Goal: Find specific page/section: Find specific page/section

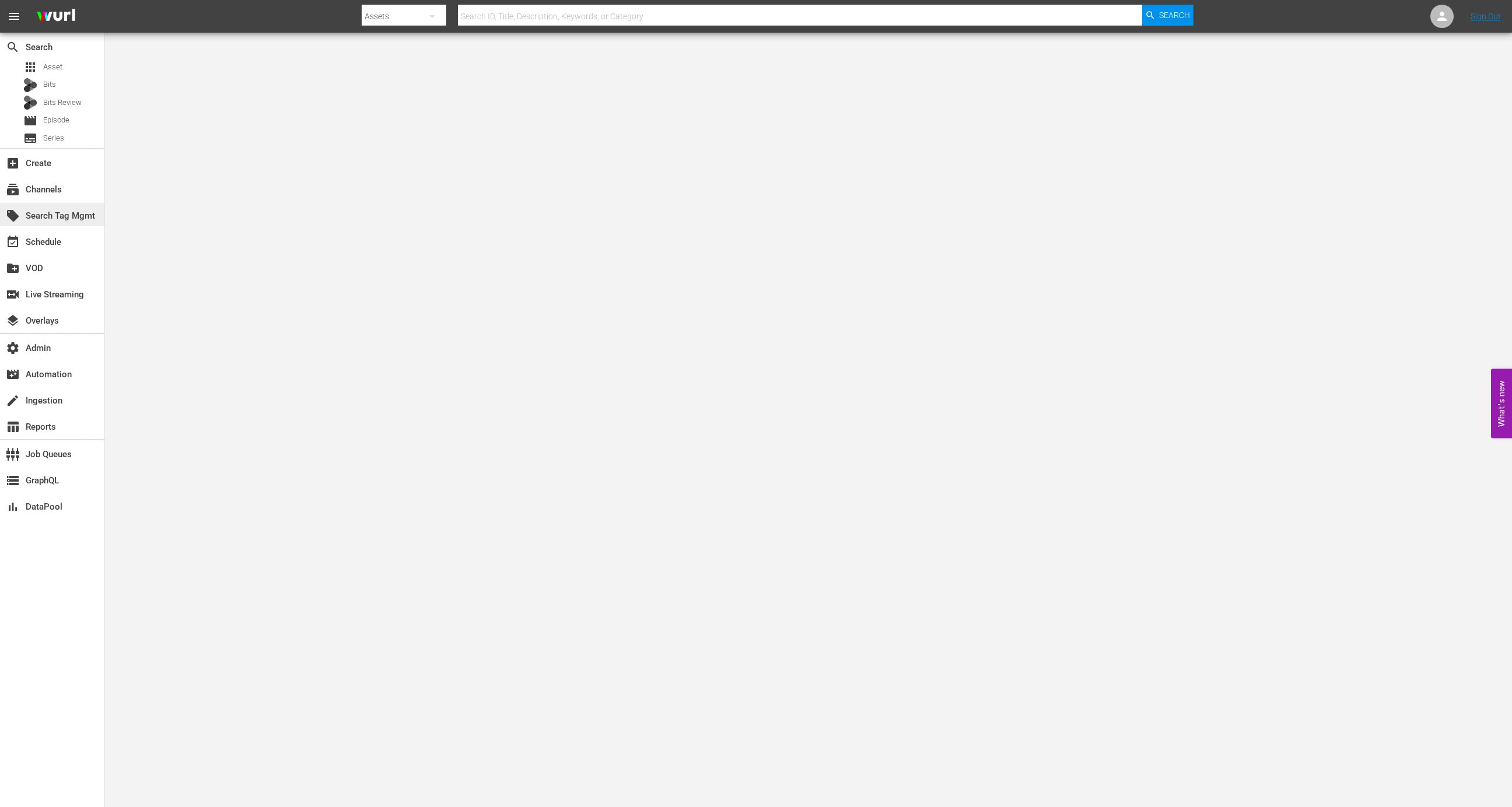
click at [66, 204] on div "local_offer Search Tag Mgmt" at bounding box center [52, 214] width 104 height 23
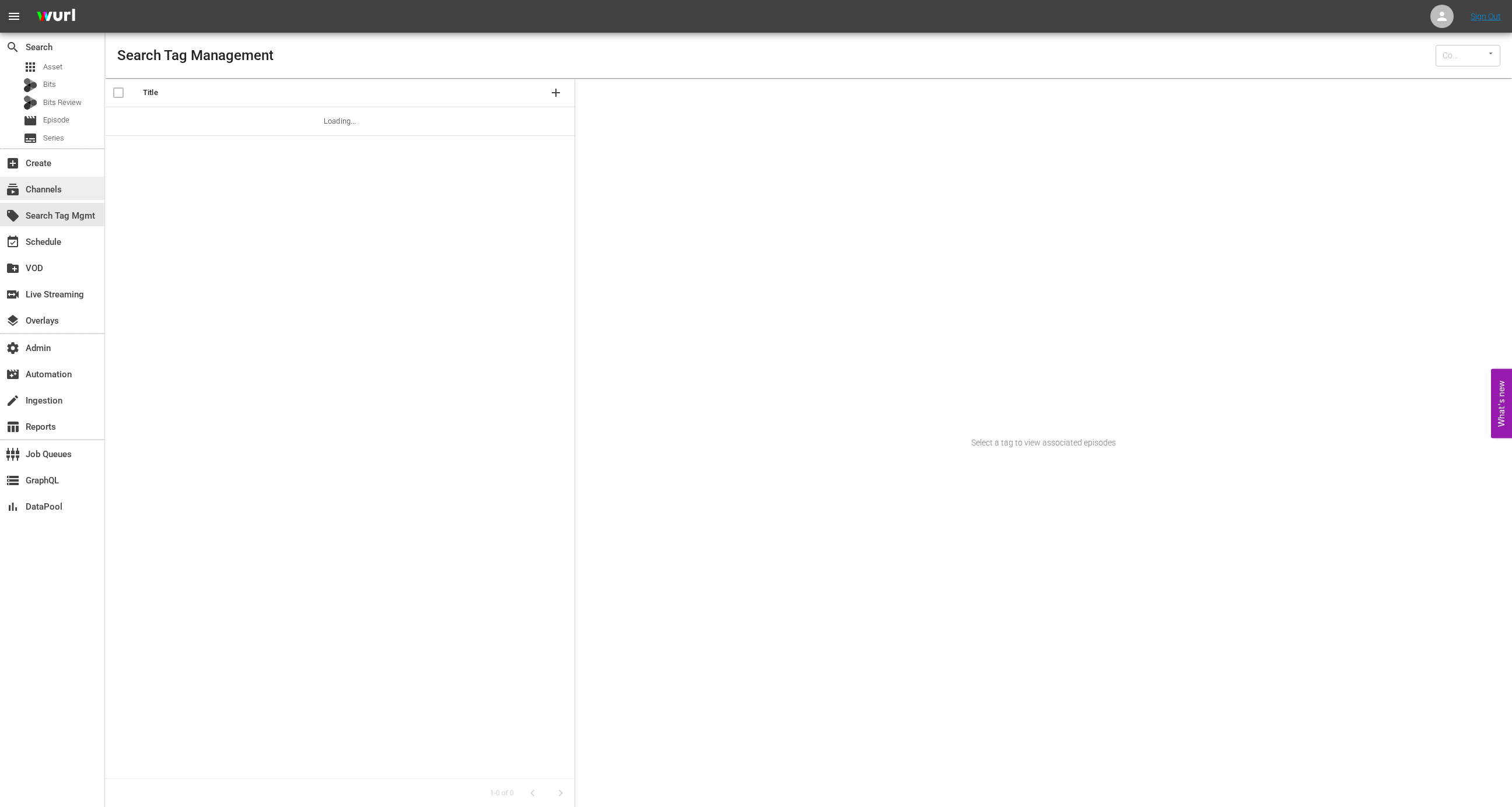
click at [66, 193] on div "subscriptions Channels" at bounding box center [52, 188] width 104 height 23
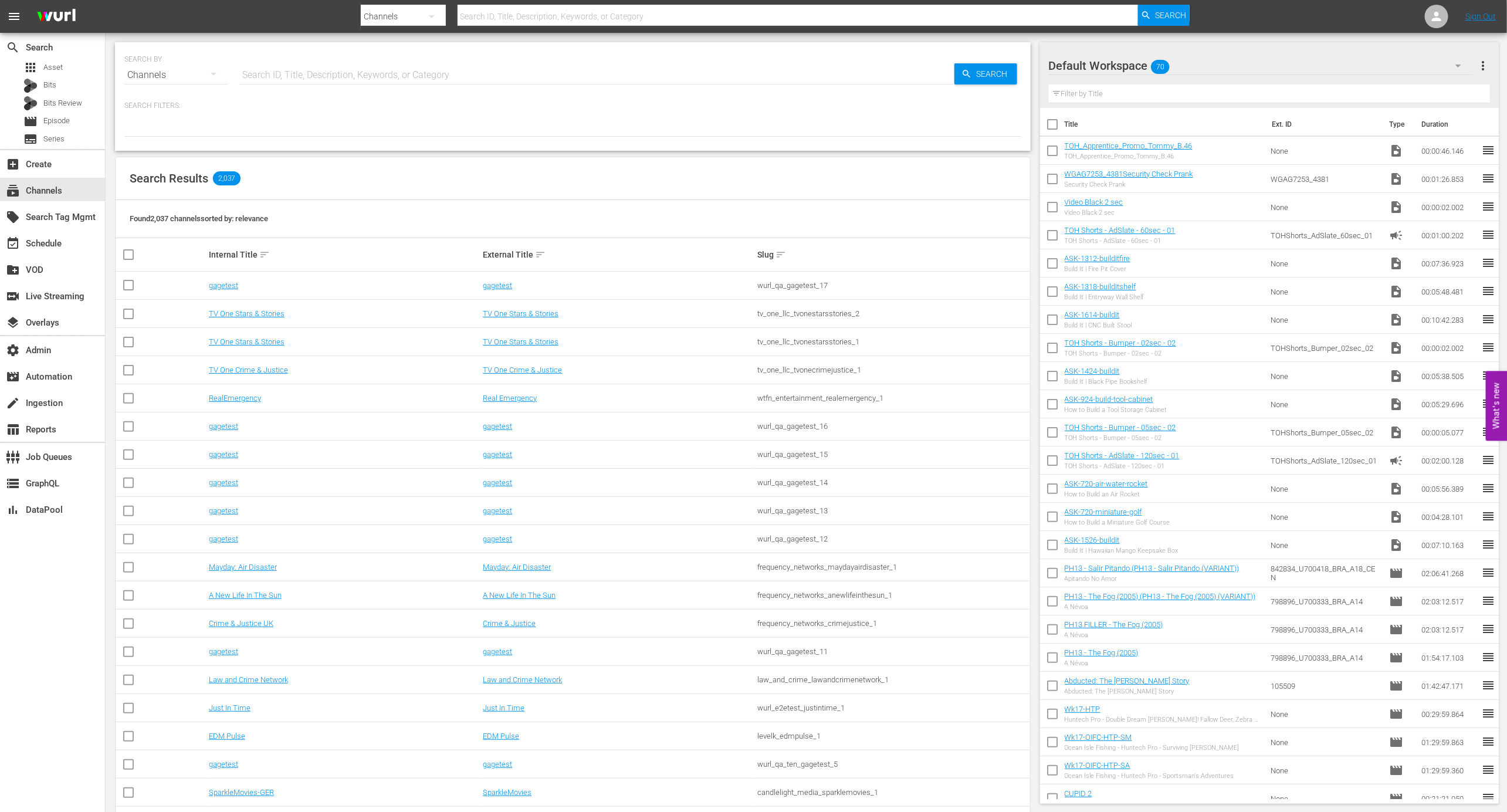
click at [294, 71] on input "text" at bounding box center [596, 75] width 715 height 28
type input "[PERSON_NAME]"
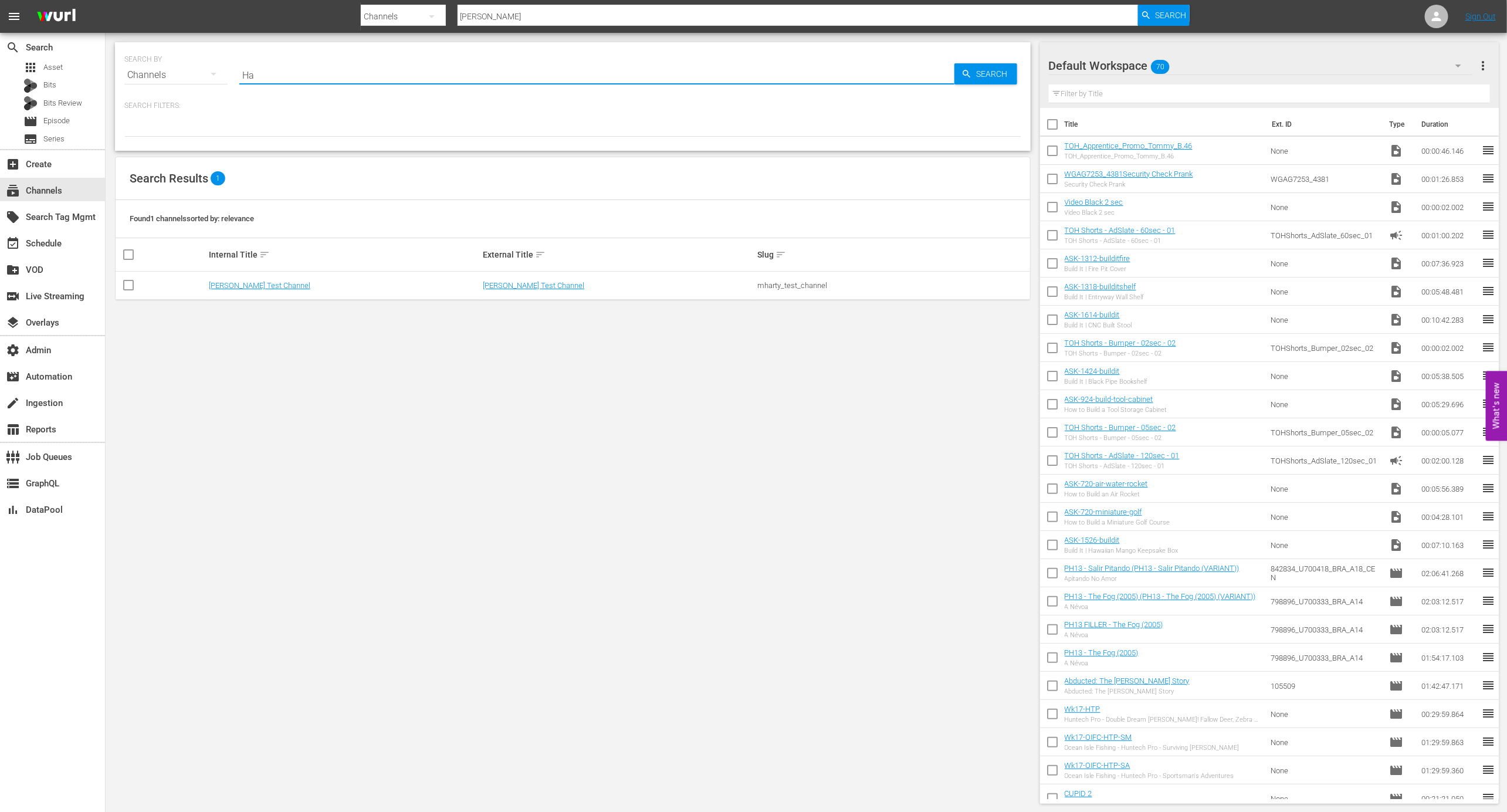
type input "H"
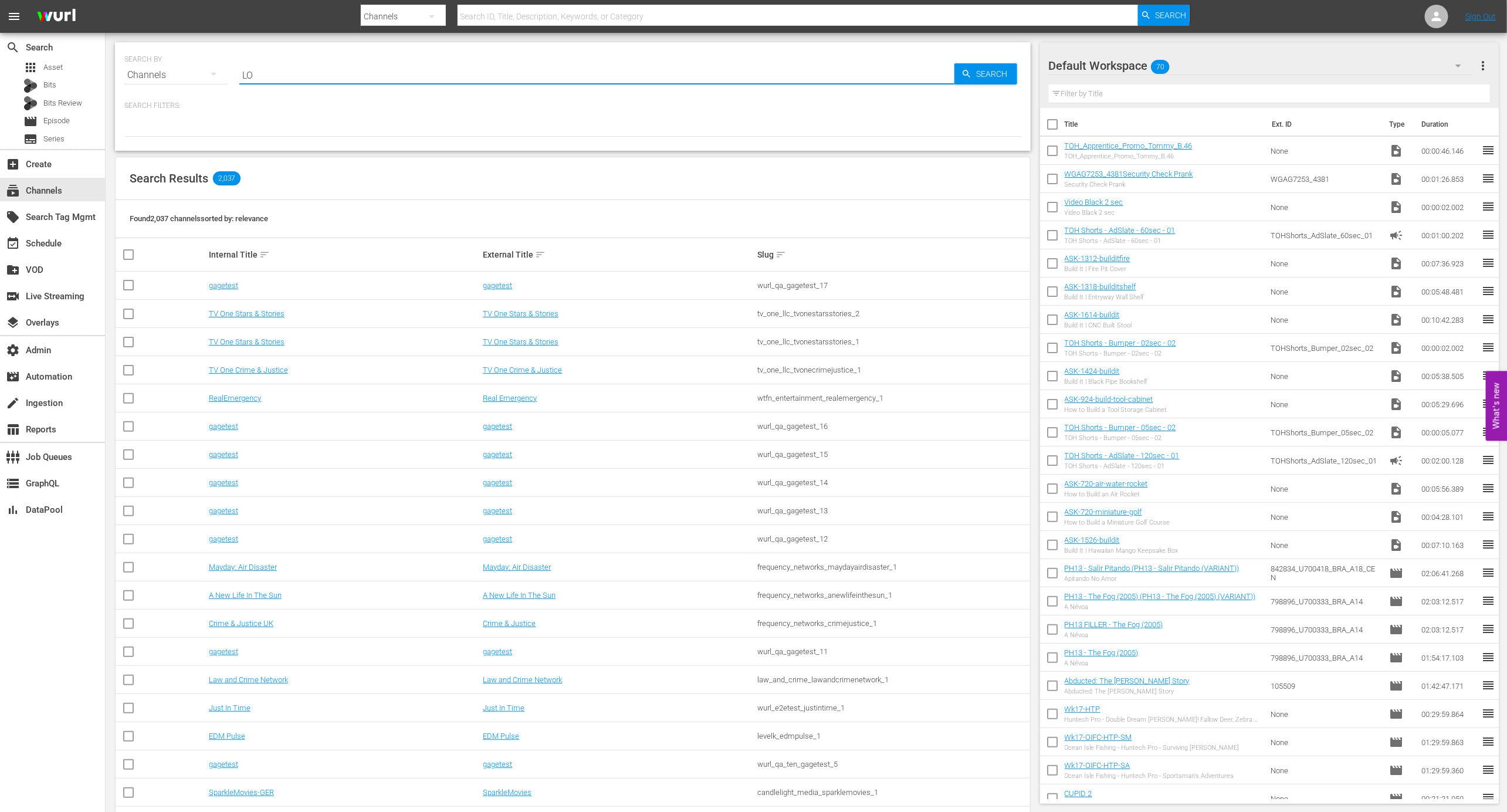
type input "LOL"
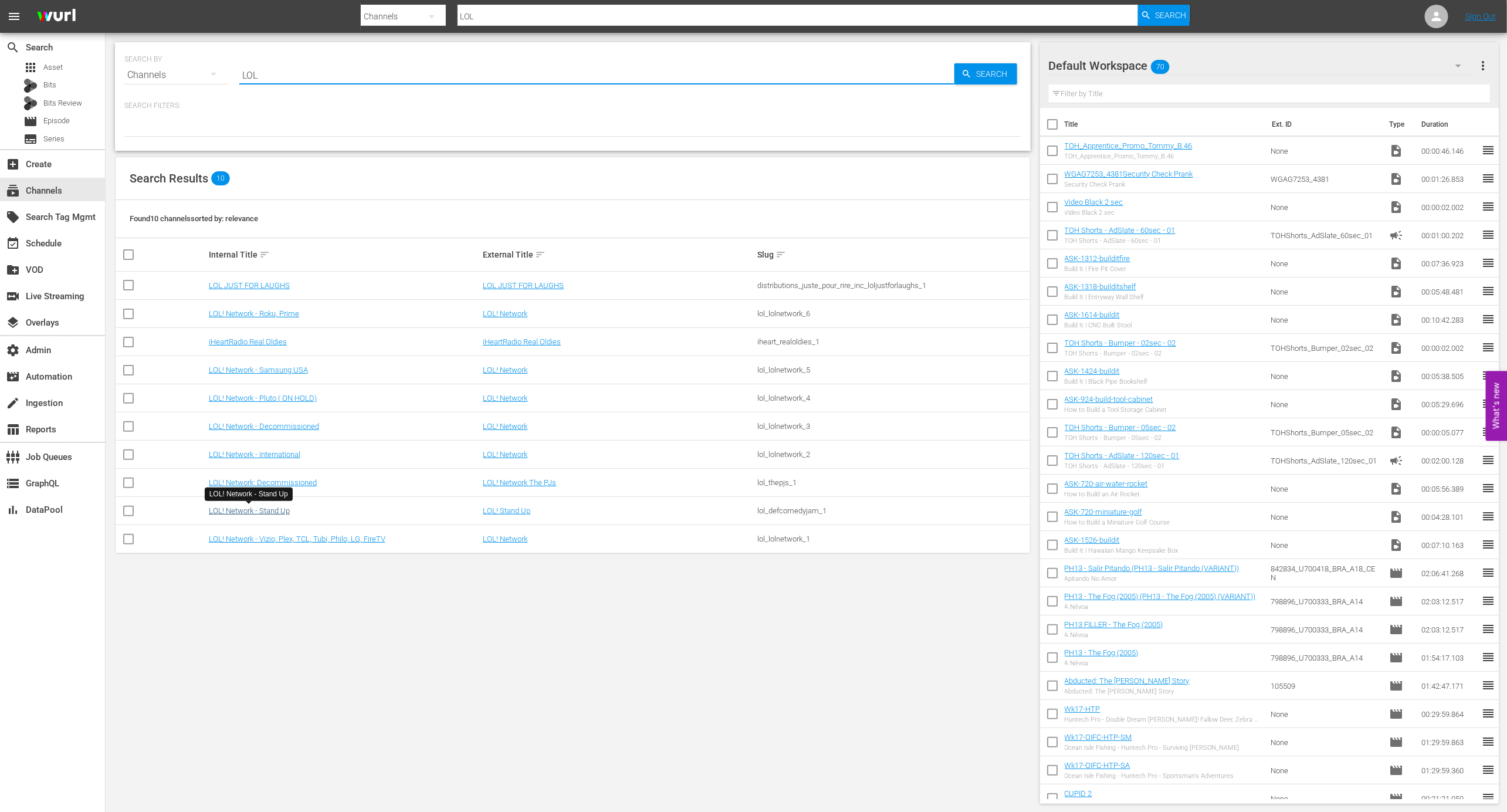
type input "LOL"
click at [280, 514] on link "LOL! Network - Stand Up" at bounding box center [249, 510] width 81 height 9
